Goal: Task Accomplishment & Management: Contribute content

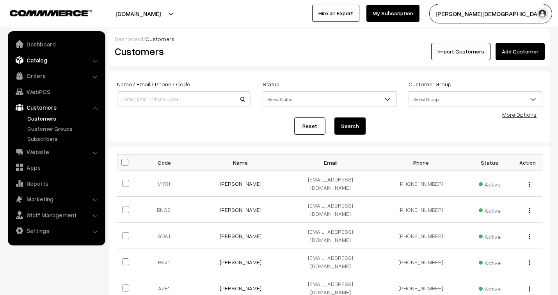
click at [35, 57] on link "Catalog" at bounding box center [56, 60] width 93 height 14
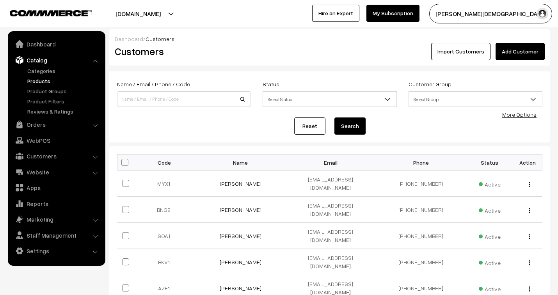
click at [47, 79] on link "Products" at bounding box center [63, 81] width 77 height 8
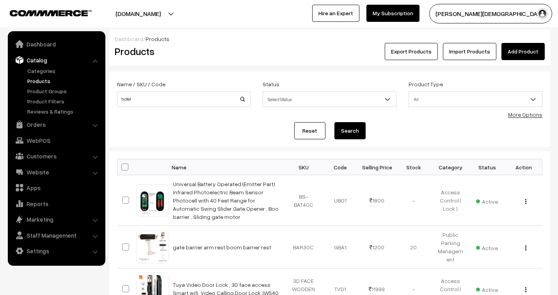
type input "hotel"
click at [334, 122] on button "Search" at bounding box center [349, 130] width 31 height 17
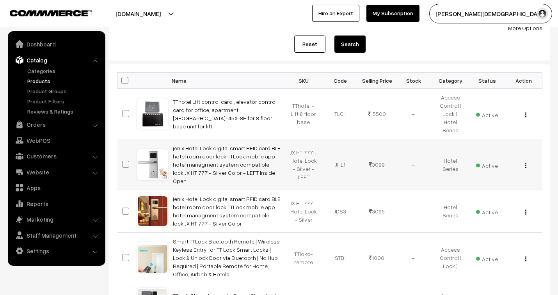
scroll to position [87, 0]
click at [36, 125] on link "Orders" at bounding box center [56, 124] width 93 height 14
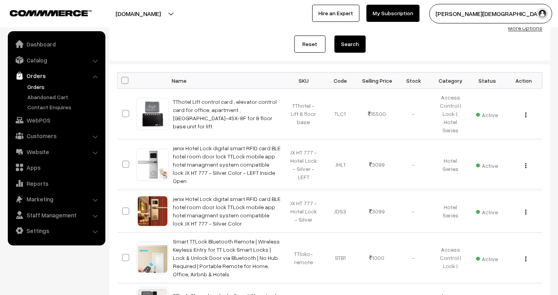
click at [36, 87] on link "Orders" at bounding box center [63, 87] width 77 height 8
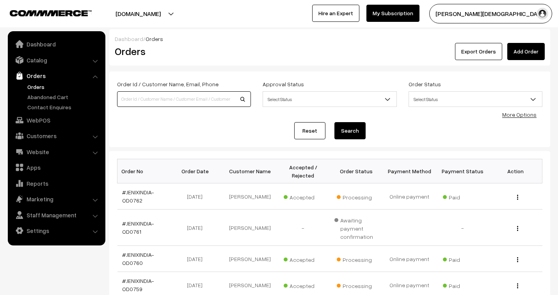
click at [189, 99] on input at bounding box center [184, 99] width 134 height 16
type input "k80"
click at [348, 131] on button "Search" at bounding box center [349, 130] width 31 height 17
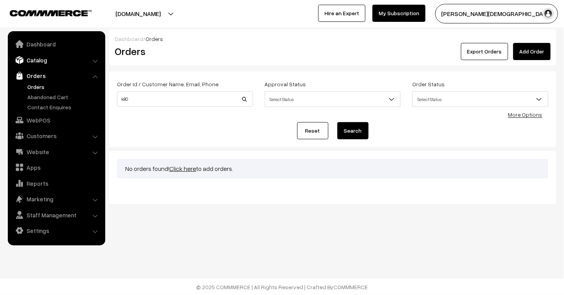
click at [41, 61] on link "Catalog" at bounding box center [56, 60] width 93 height 14
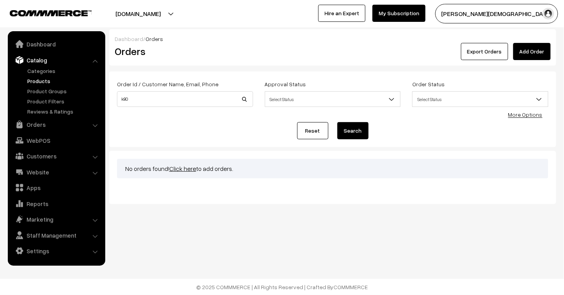
click at [44, 80] on link "Products" at bounding box center [63, 81] width 77 height 8
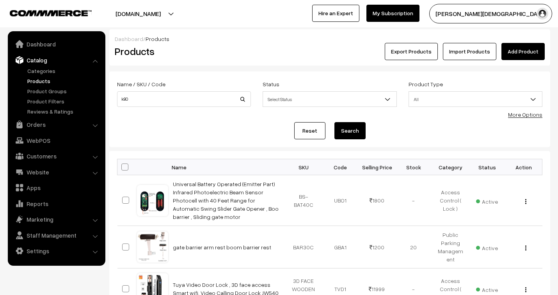
type input "k80"
click at [334, 122] on button "Search" at bounding box center [349, 130] width 31 height 17
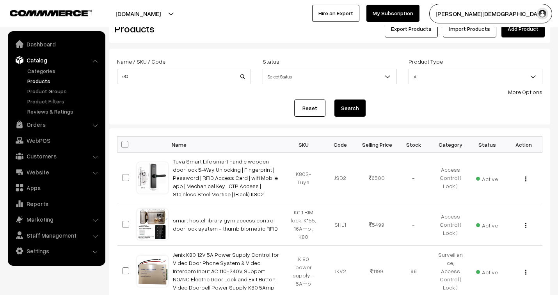
scroll to position [130, 0]
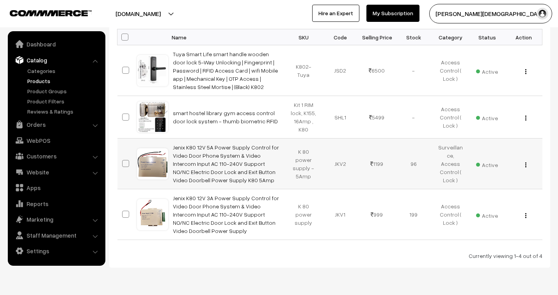
click at [525, 164] on img "button" at bounding box center [525, 164] width 1 height 5
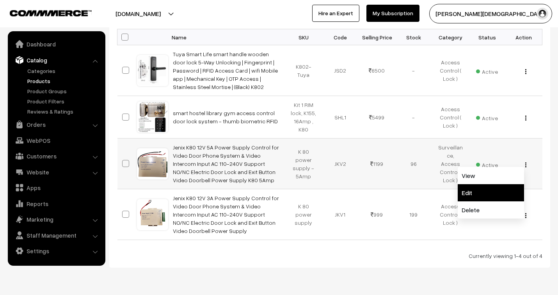
click at [487, 194] on link "Edit" at bounding box center [491, 192] width 66 height 17
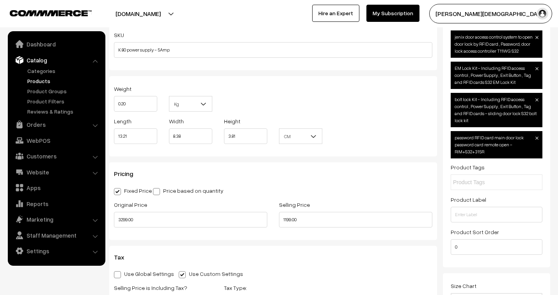
scroll to position [650, 0]
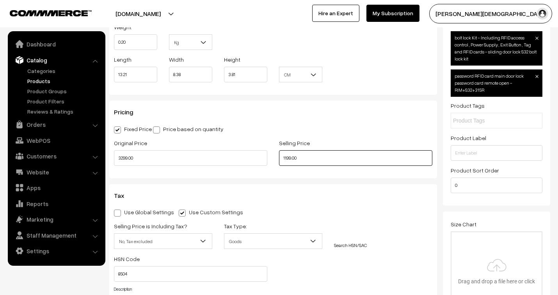
drag, startPoint x: 306, startPoint y: 162, endPoint x: 277, endPoint y: 161, distance: 28.5
click at [277, 161] on div "Selling Price 1199.00" at bounding box center [355, 154] width 165 height 32
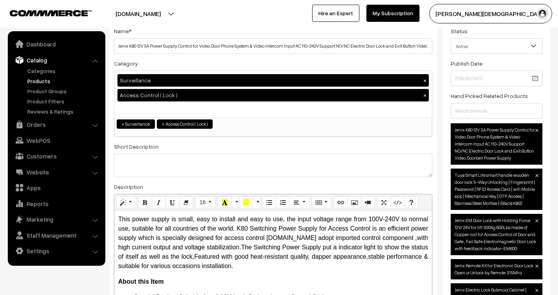
scroll to position [0, 0]
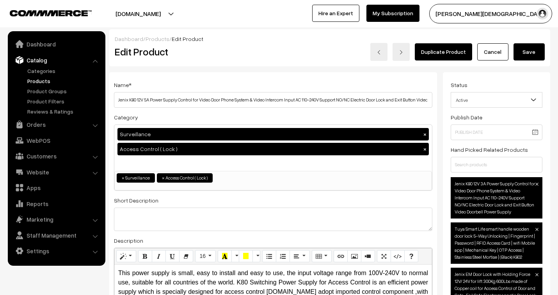
click at [527, 50] on button "Save" at bounding box center [528, 51] width 31 height 17
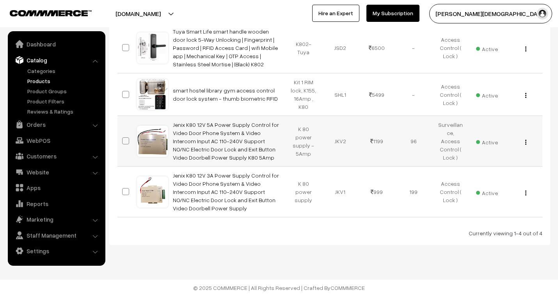
scroll to position [153, 0]
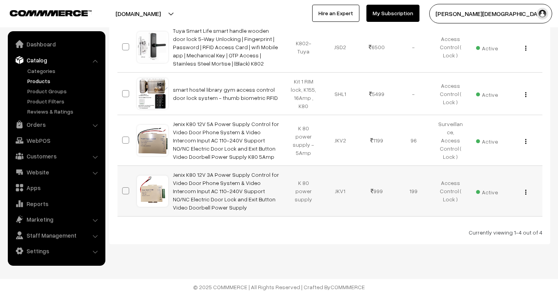
click at [525, 192] on img "button" at bounding box center [525, 192] width 1 height 5
click at [469, 222] on link "Edit" at bounding box center [491, 219] width 66 height 17
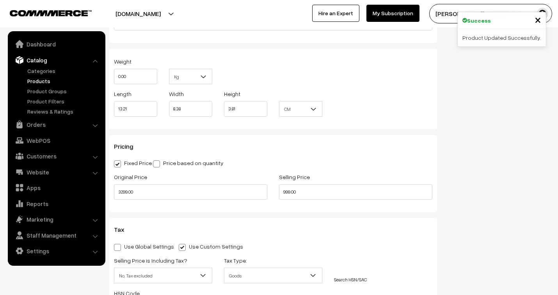
scroll to position [607, 0]
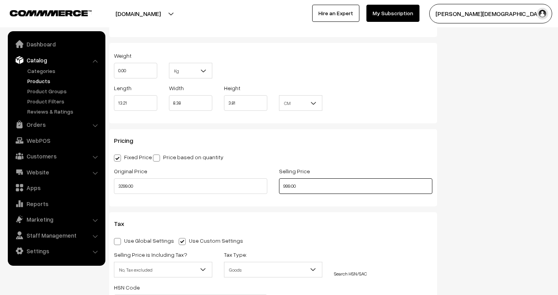
drag, startPoint x: 303, startPoint y: 188, endPoint x: 275, endPoint y: 190, distance: 28.2
click at [275, 190] on div "Selling Price 999.00" at bounding box center [355, 182] width 165 height 32
click at [159, 294] on div "HSN Code 8504" at bounding box center [190, 296] width 165 height 28
drag, startPoint x: 159, startPoint y: 294, endPoint x: 47, endPoint y: 294, distance: 111.9
click at [155, 294] on div "HSN Code 8504" at bounding box center [190, 296] width 165 height 28
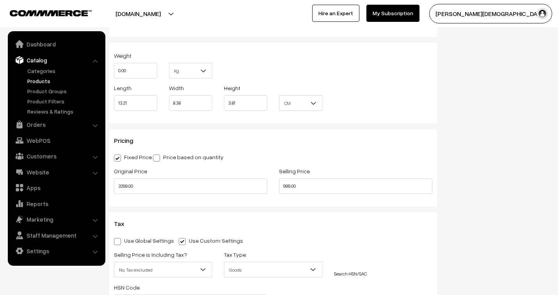
click at [43, 82] on link "Products" at bounding box center [63, 81] width 77 height 8
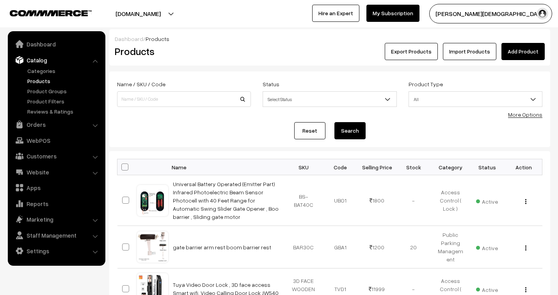
click at [521, 54] on link "Add Product" at bounding box center [522, 51] width 43 height 17
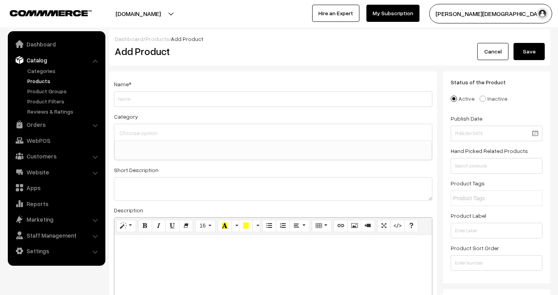
select select
type input "WiFi camera linkage lens ( duel lens) 3MP +3MP OKAM pro"
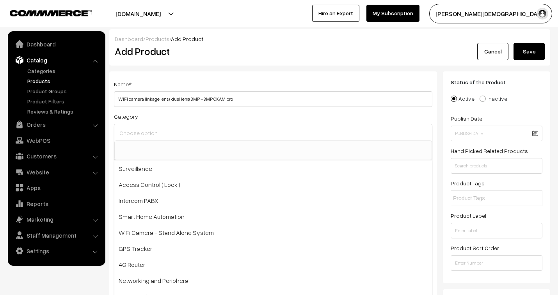
click at [177, 135] on input at bounding box center [272, 132] width 311 height 11
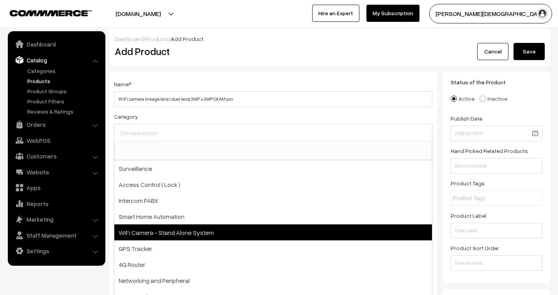
click at [201, 234] on span "WiFi Camera - Stand Alone System" at bounding box center [272, 232] width 317 height 16
select select "5"
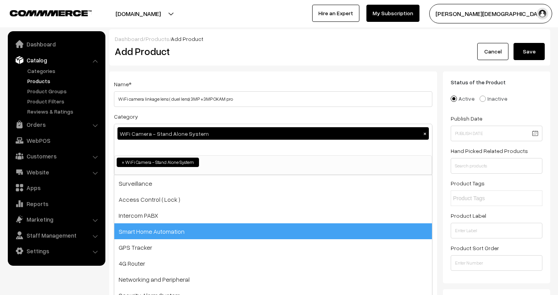
scroll to position [6, 0]
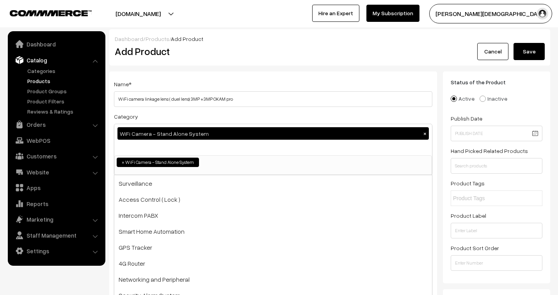
click at [280, 60] on div "Dashboard / Products / Add Product Add Product Cancel Save" at bounding box center [329, 47] width 441 height 36
